Goal: Complete application form: Complete application form

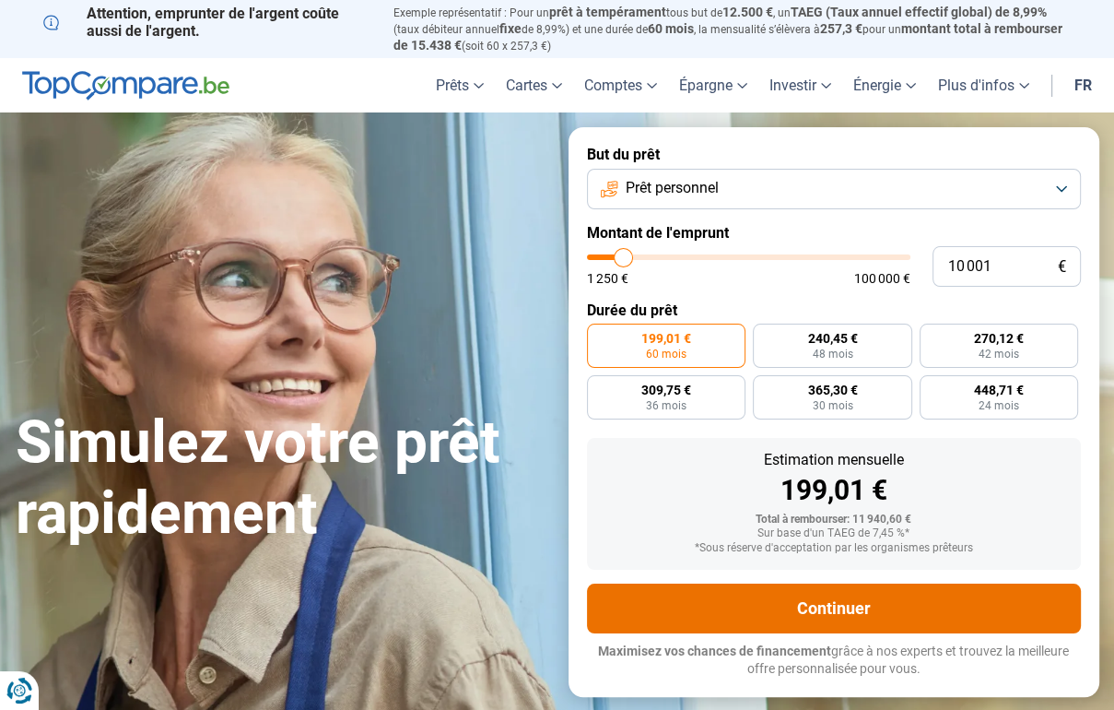
click at [708, 597] on button "Continuer" at bounding box center [834, 609] width 494 height 50
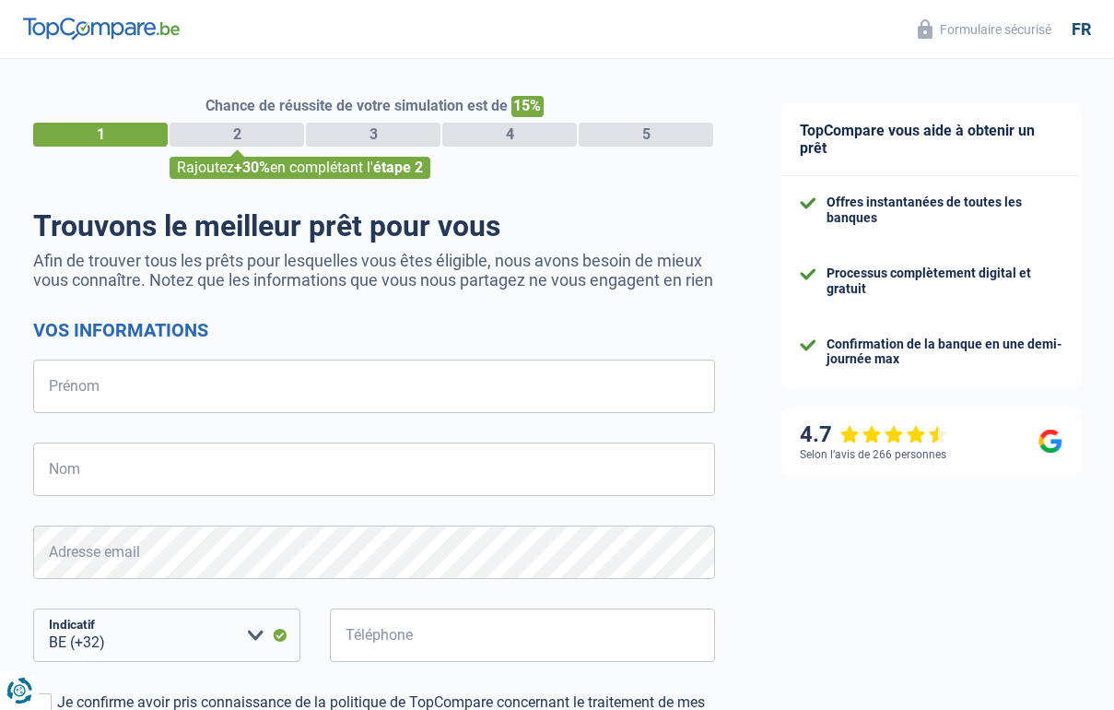
select select "32"
click at [388, 413] on input "Prénom" at bounding box center [374, 386] width 682 height 53
type input "[PERSON_NAME]"
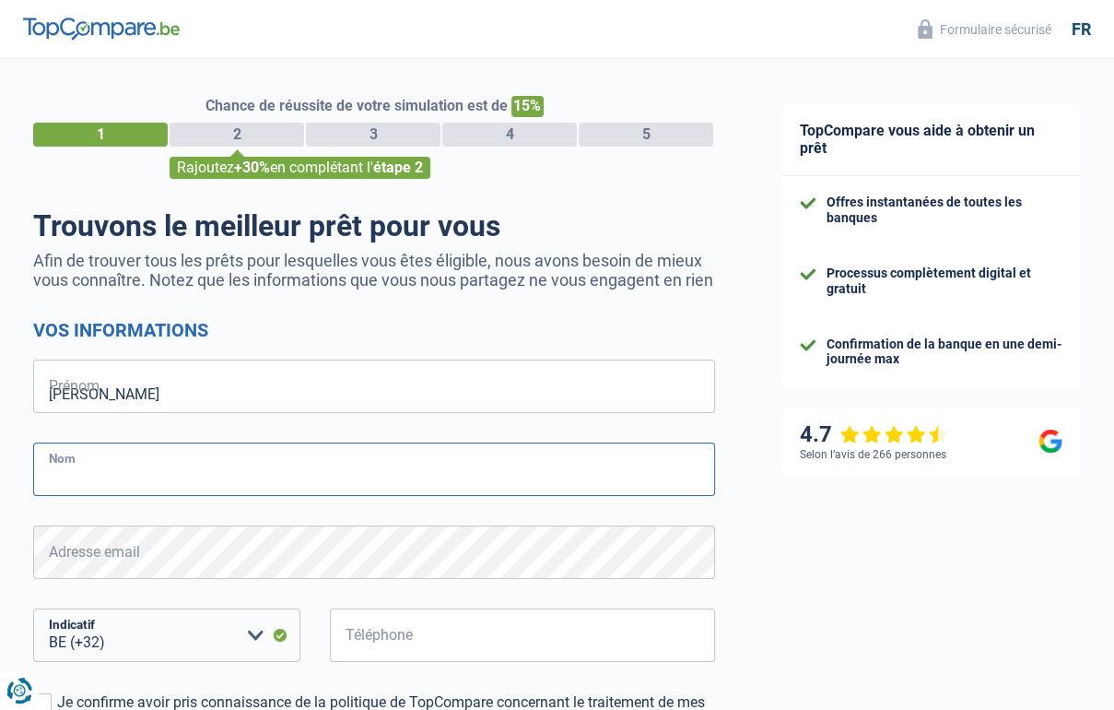
type input "BOULANGER"
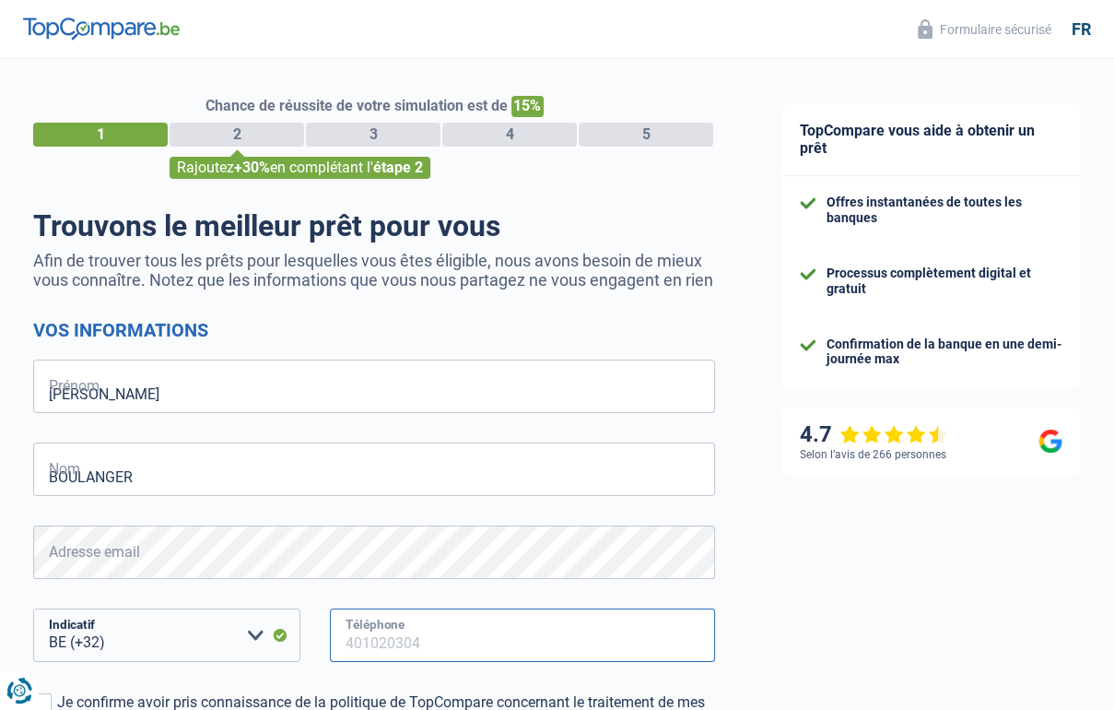
type input "491591558"
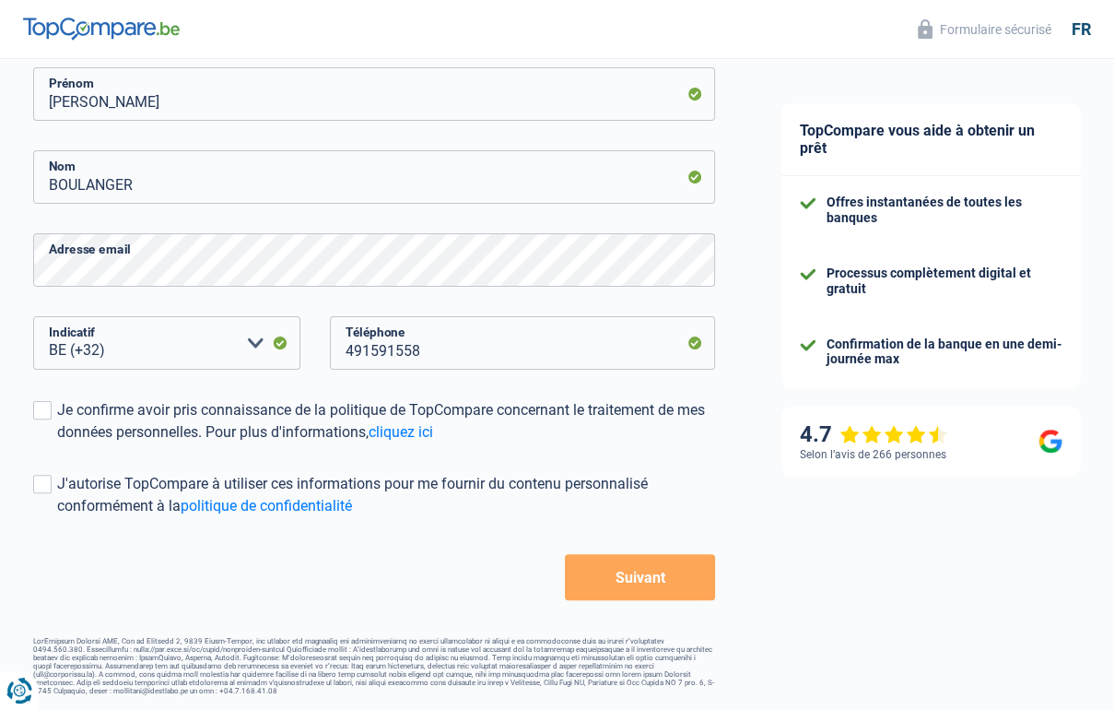
click at [639, 600] on button "Suivant" at bounding box center [640, 577] width 150 height 46
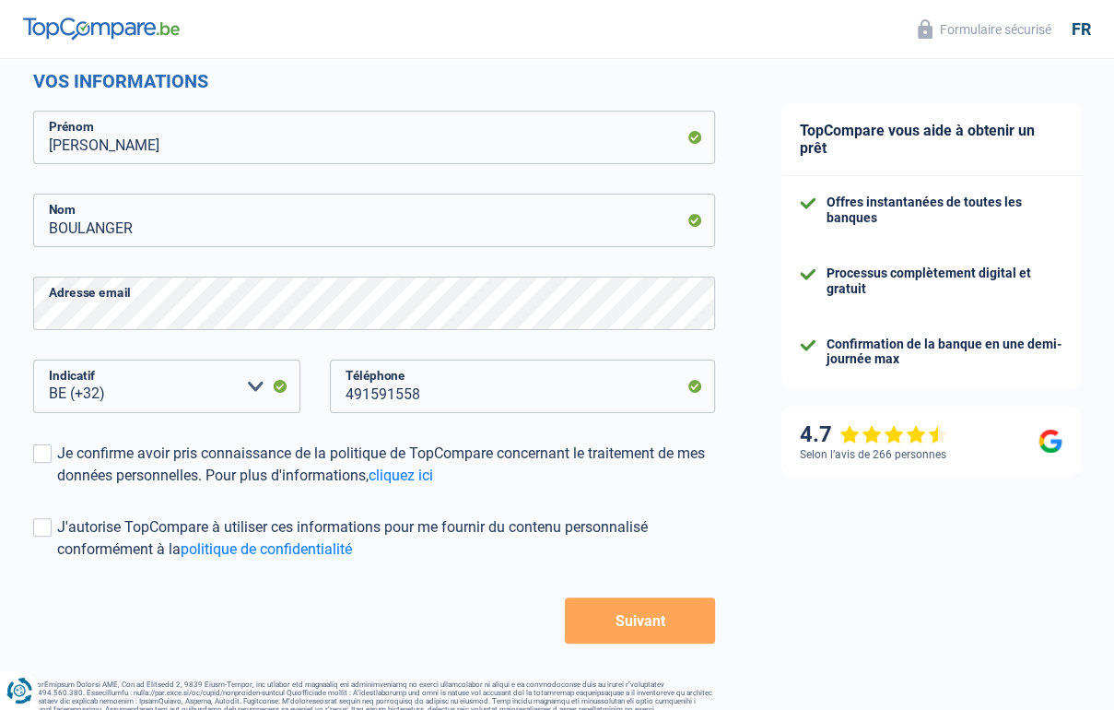
click at [619, 620] on button "Suivant" at bounding box center [640, 620] width 150 height 46
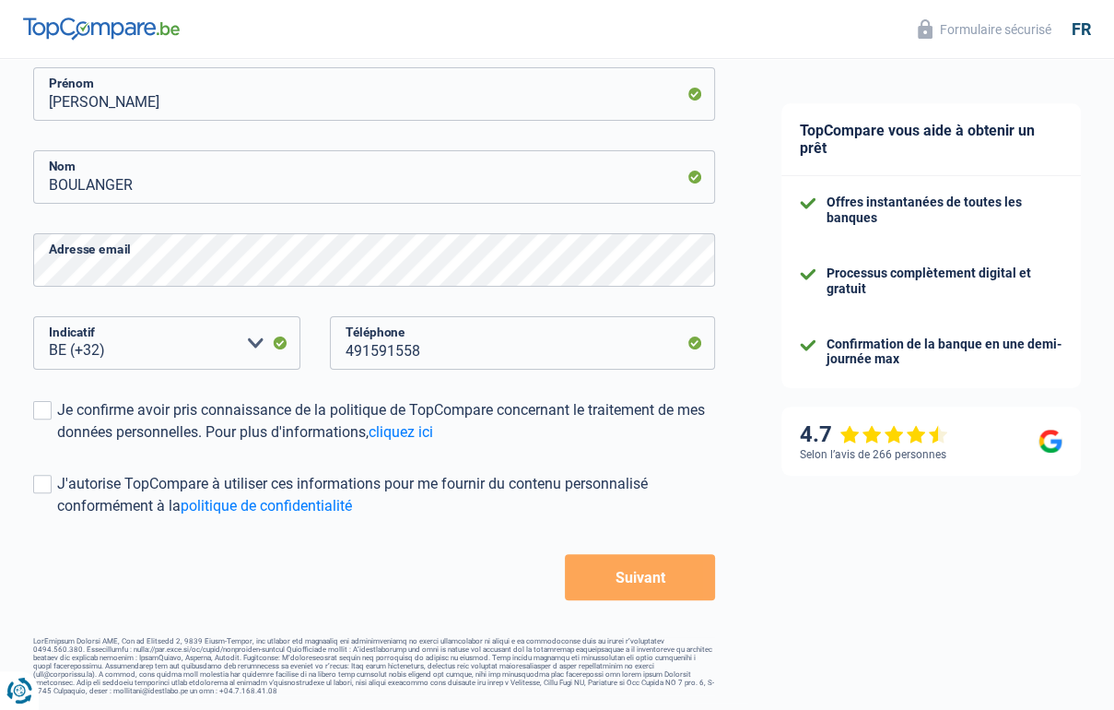
drag, startPoint x: 42, startPoint y: 402, endPoint x: 51, endPoint y: 439, distance: 37.8
click at [43, 409] on span at bounding box center [42, 410] width 18 height 18
click at [57, 443] on input "Je confirme avoir pris connaissance de la politique de TopCompare concernant le…" at bounding box center [57, 443] width 0 height 0
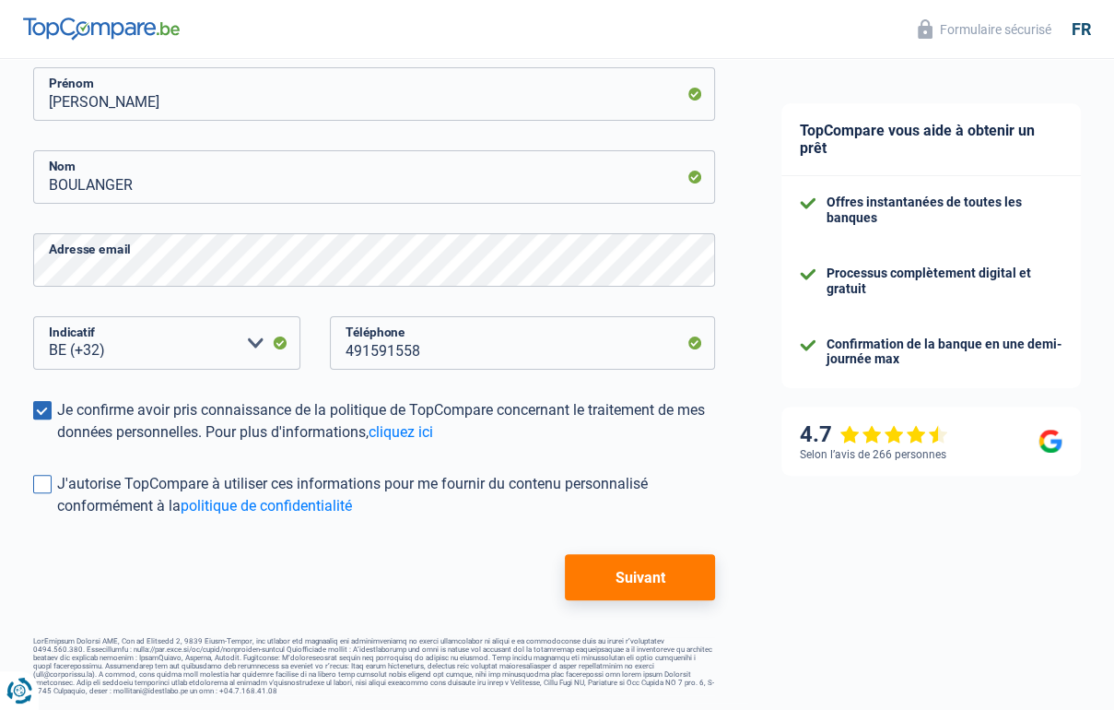
click at [50, 489] on label "J'autorise TopCompare à utiliser ces informations pour me fournir du contenu pe…" at bounding box center [374, 495] width 682 height 44
click at [57, 517] on input "J'autorise TopCompare à utiliser ces informations pour me fournir du contenu pe…" at bounding box center [57, 517] width 0 height 0
click at [45, 479] on span at bounding box center [42, 484] width 18 height 18
click at [57, 517] on input "J'autorise TopCompare à utiliser ces informations pour me fournir du contenu pe…" at bounding box center [57, 517] width 0 height 0
click at [41, 485] on label "J'autorise TopCompare à utiliser ces informations pour me fournir du contenu pe…" at bounding box center [374, 495] width 682 height 44
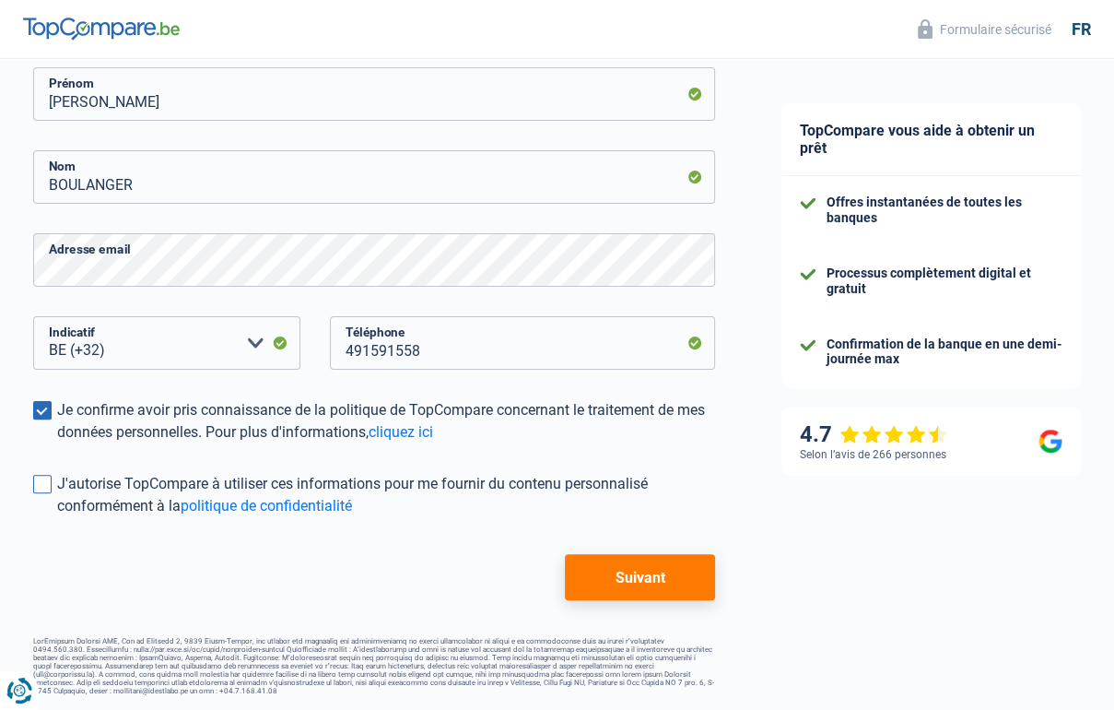
click at [57, 517] on input "J'autorise TopCompare à utiliser ces informations pour me fournir du contenu pe…" at bounding box center [57, 517] width 0 height 0
click at [573, 554] on button "Suivant" at bounding box center [640, 577] width 150 height 46
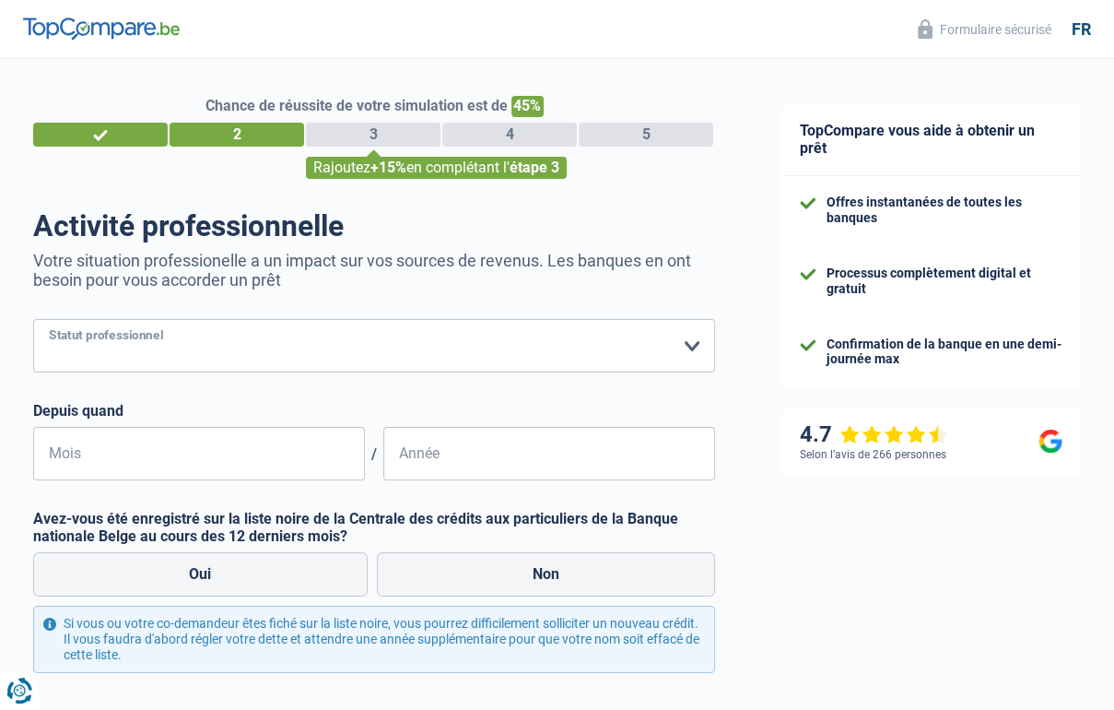
click at [323, 360] on select "Ouvrier Employé privé Employé public Invalide Indépendant Pensionné Chômeur Mut…" at bounding box center [374, 345] width 682 height 53
select select "independent"
click at [33, 320] on select "Ouvrier Employé privé Employé public Invalide Indépendant Pensionné Chômeur Mut…" at bounding box center [374, 345] width 682 height 53
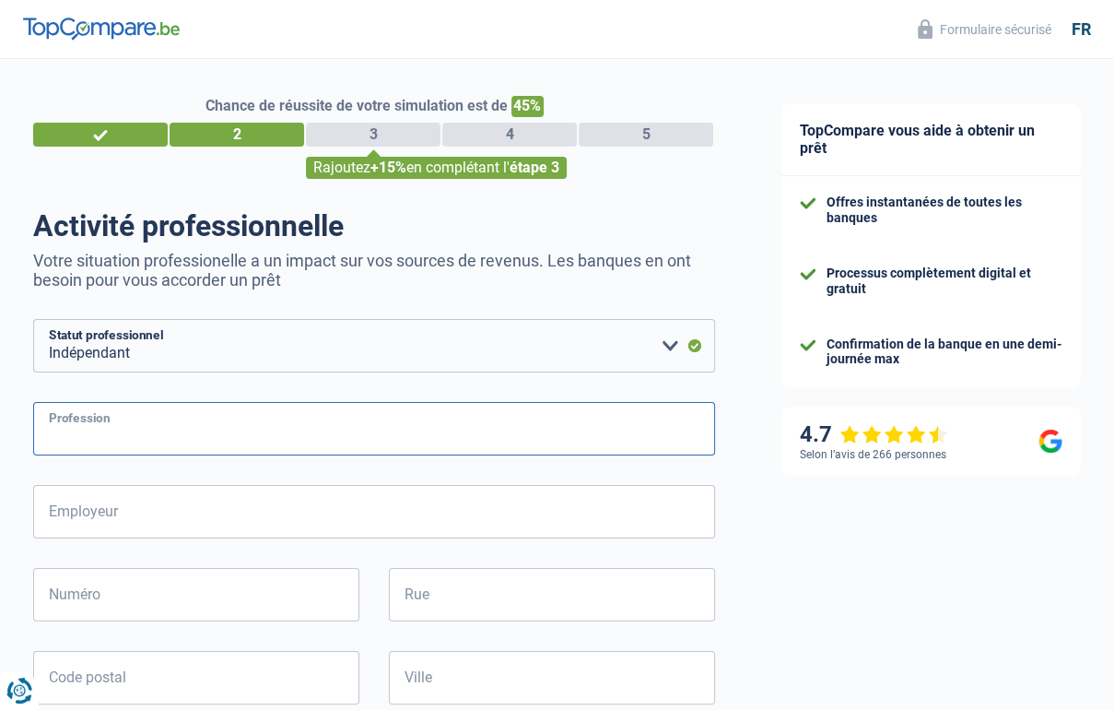
click at [277, 449] on input "Profession" at bounding box center [374, 428] width 682 height 53
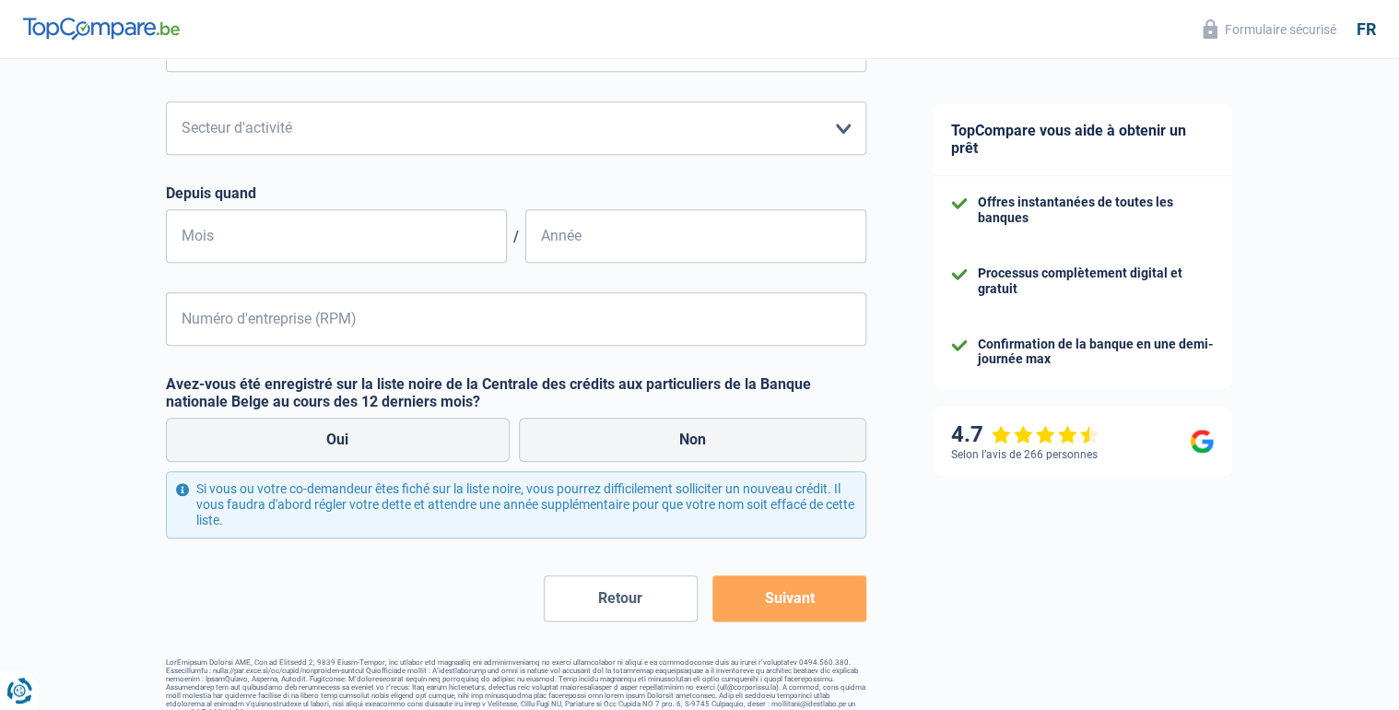
scroll to position [737, 0]
